Goal: Navigation & Orientation: Find specific page/section

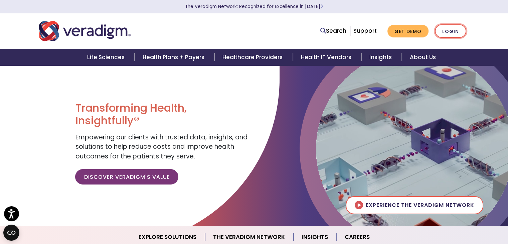
click at [454, 32] on link "Login" at bounding box center [450, 31] width 31 height 14
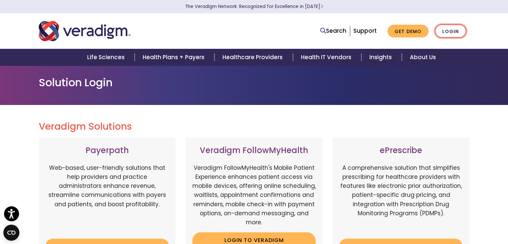
click at [453, 35] on link "Login" at bounding box center [450, 31] width 31 height 14
click at [461, 31] on link "Login" at bounding box center [450, 31] width 31 height 14
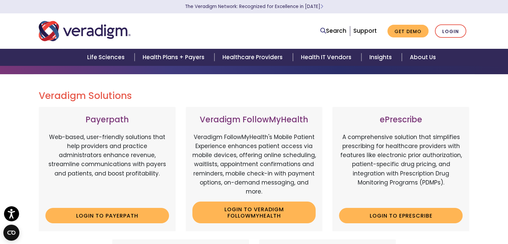
scroll to position [67, 0]
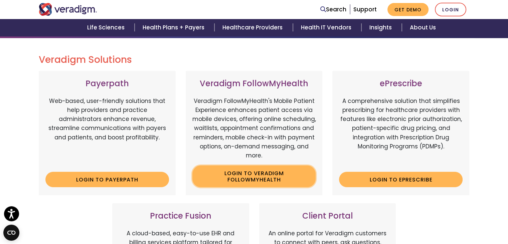
click at [274, 175] on link "Login to Veradigm FollowMyHealth" at bounding box center [253, 176] width 123 height 22
click at [251, 178] on link "Login to Veradigm FollowMyHealth" at bounding box center [253, 176] width 123 height 22
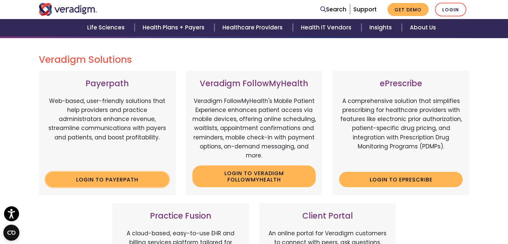
click at [101, 180] on link "Login to Payerpath" at bounding box center [106, 179] width 123 height 15
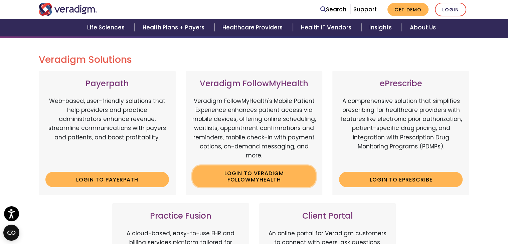
click at [272, 178] on link "Login to Veradigm FollowMyHealth" at bounding box center [253, 176] width 123 height 22
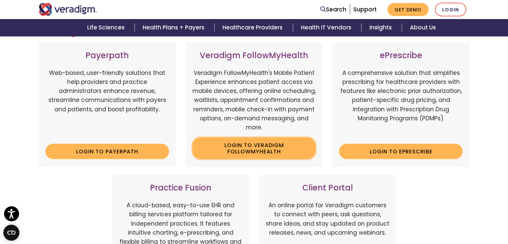
scroll to position [167, 0]
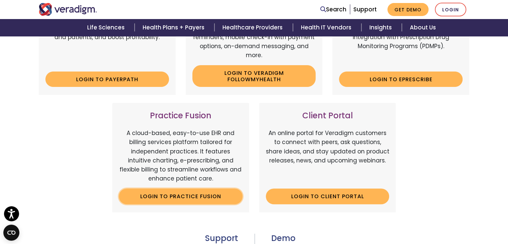
click at [187, 195] on link "Login to Practice Fusion" at bounding box center [180, 195] width 123 height 15
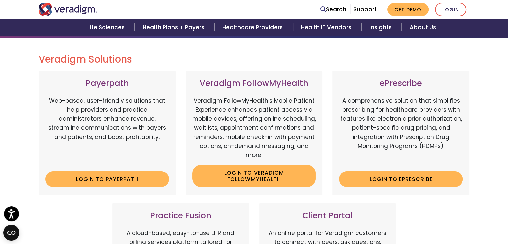
scroll to position [67, 0]
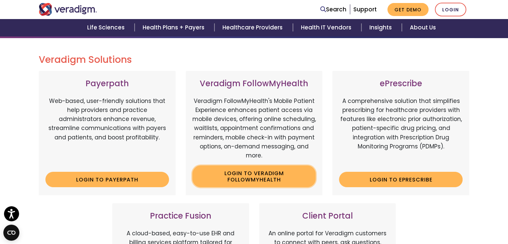
click at [246, 177] on link "Login to Veradigm FollowMyHealth" at bounding box center [253, 176] width 123 height 22
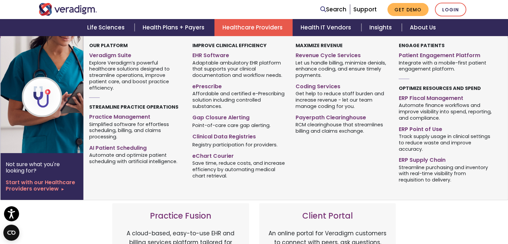
click at [269, 27] on link "Healthcare Providers" at bounding box center [253, 27] width 78 height 17
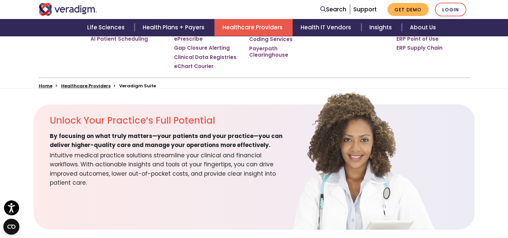
scroll to position [167, 0]
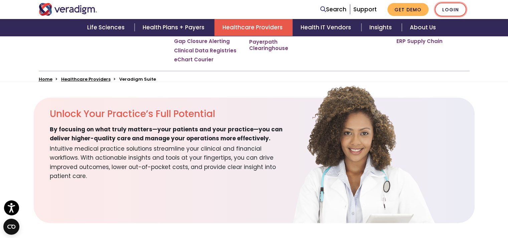
click at [452, 8] on link "Login" at bounding box center [450, 10] width 31 height 14
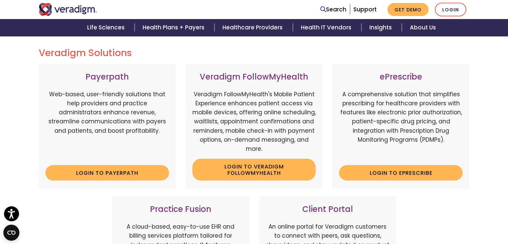
scroll to position [100, 0]
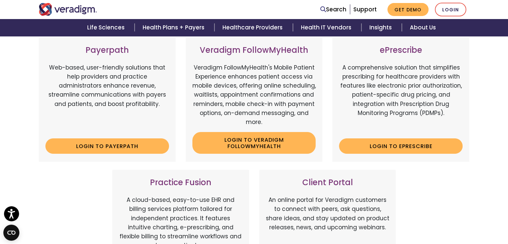
click at [456, 184] on div "Payerpath Web-based, user-friendly solutions that help providers and practice a…" at bounding box center [254, 161] width 441 height 249
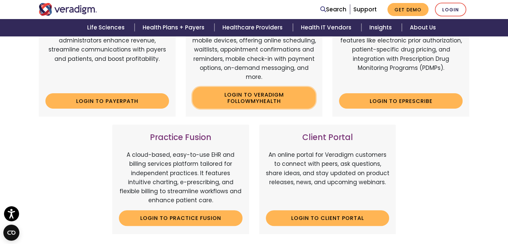
scroll to position [167, 0]
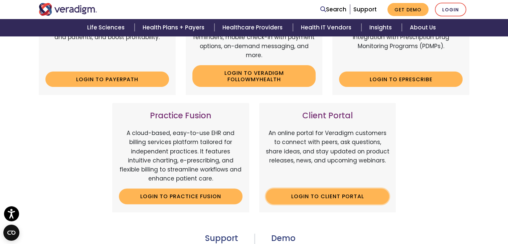
click at [322, 195] on link "Login to Client Portal" at bounding box center [327, 195] width 123 height 15
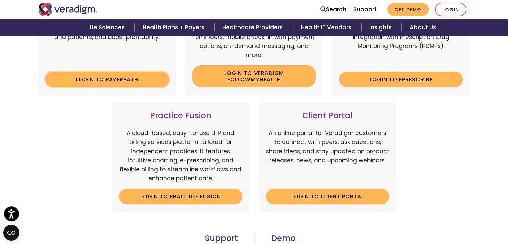
click at [135, 75] on link "Login to Payerpath" at bounding box center [106, 78] width 123 height 15
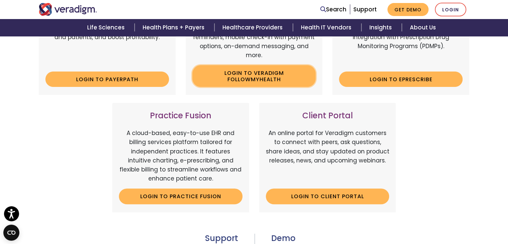
click at [230, 78] on link "Login to Veradigm FollowMyHealth" at bounding box center [253, 76] width 123 height 22
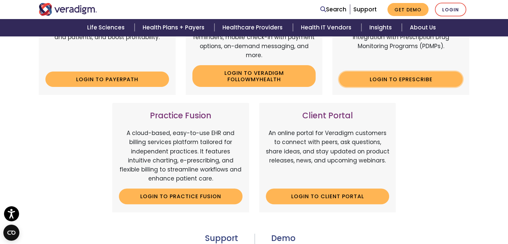
click at [390, 82] on link "Login to ePrescribe" at bounding box center [400, 78] width 123 height 15
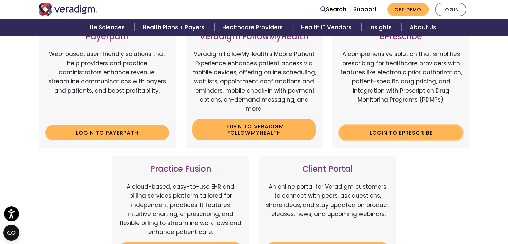
scroll to position [67, 0]
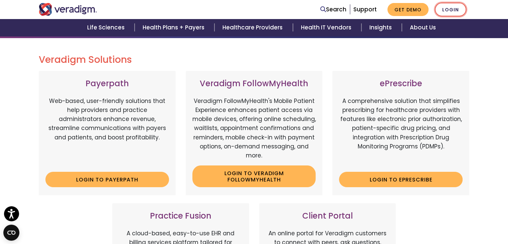
click at [455, 11] on link "Login" at bounding box center [450, 10] width 31 height 14
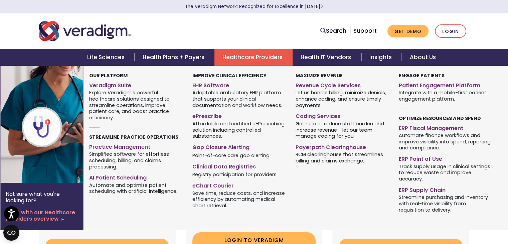
click at [269, 60] on link "Healthcare Providers" at bounding box center [253, 57] width 78 height 17
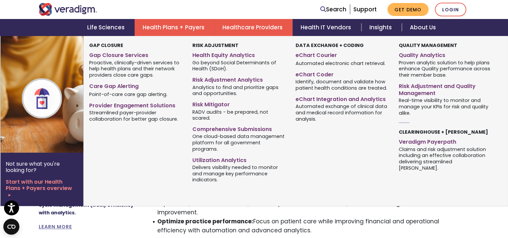
scroll to position [401, 0]
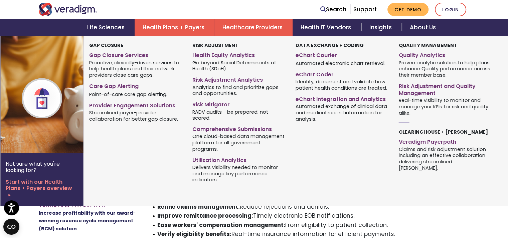
click at [161, 28] on link "Health Plans + Payers" at bounding box center [175, 27] width 80 height 17
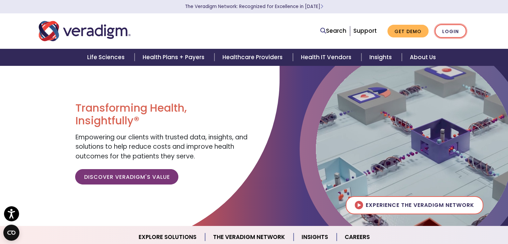
click at [448, 28] on link "Login" at bounding box center [450, 31] width 31 height 14
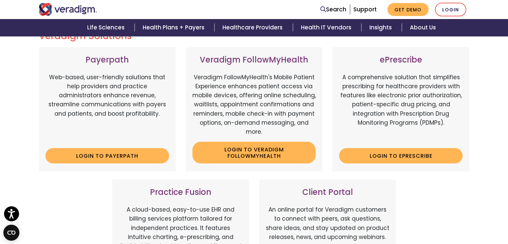
scroll to position [100, 0]
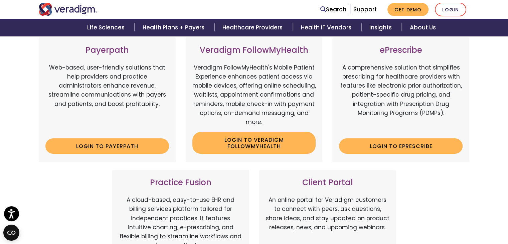
click at [341, 180] on h3 "Client Portal" at bounding box center [327, 183] width 123 height 10
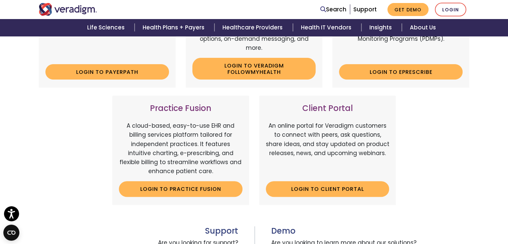
scroll to position [200, 0]
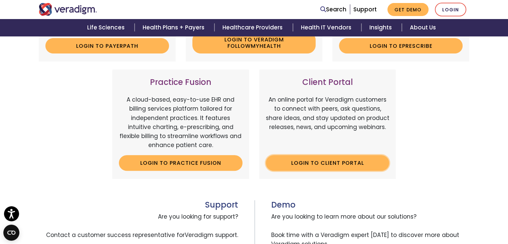
click at [327, 165] on link "Login to Client Portal" at bounding box center [327, 162] width 123 height 15
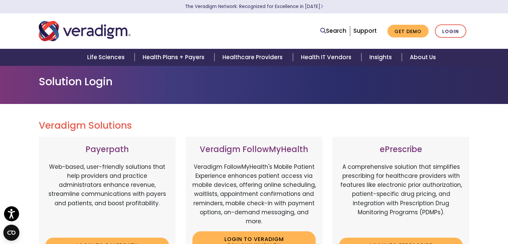
scroll to position [0, 0]
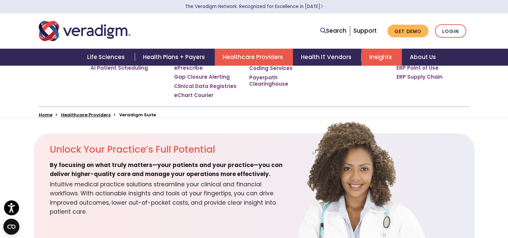
scroll to position [33, 0]
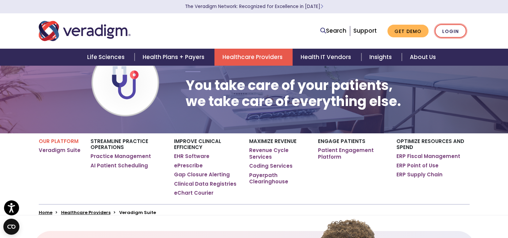
click at [450, 27] on link "Login" at bounding box center [450, 31] width 31 height 14
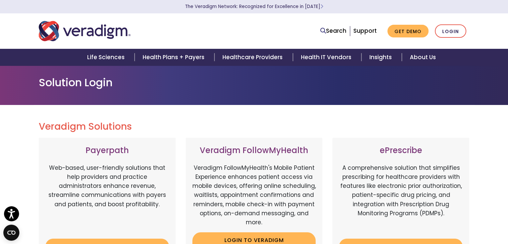
click at [134, 155] on div "Payerpath Web-based, user-friendly solutions that help providers and practice a…" at bounding box center [107, 200] width 137 height 124
